Goal: Navigation & Orientation: Find specific page/section

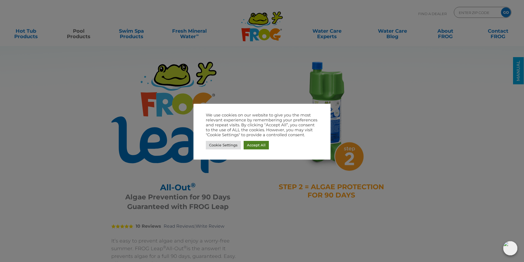
click at [258, 144] on link "Accept All" at bounding box center [256, 145] width 25 height 8
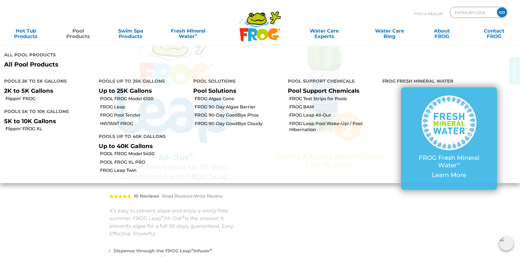
scroll to position [137, 0]
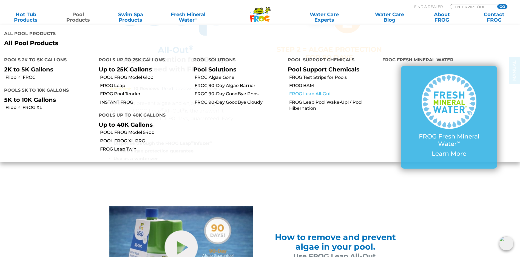
click at [302, 91] on link "FROG Leap All-Out" at bounding box center [333, 94] width 89 height 6
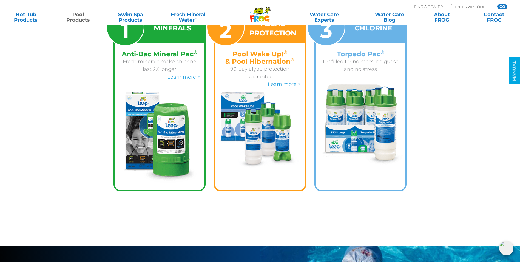
scroll to position [1234, 0]
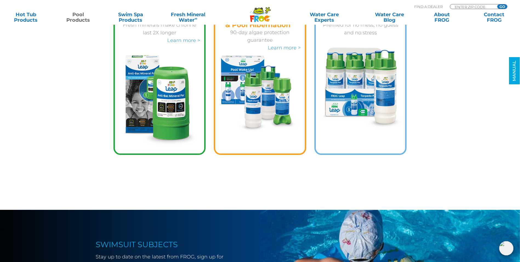
click at [458, 4] on div "Find A Dealer ENTER ZIP CODE GO" at bounding box center [460, 7] width 93 height 9
click at [457, 7] on input "Zip Code Form" at bounding box center [472, 6] width 37 height 5
type input "60517"
click at [499, 6] on input "GO" at bounding box center [502, 6] width 10 height 4
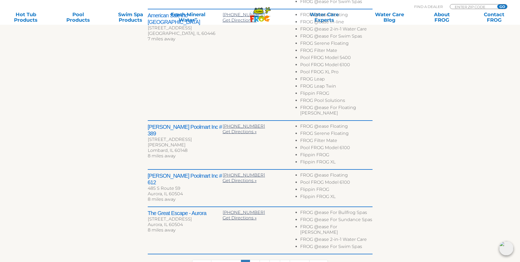
scroll to position [329, 0]
